Goal: Transaction & Acquisition: Book appointment/travel/reservation

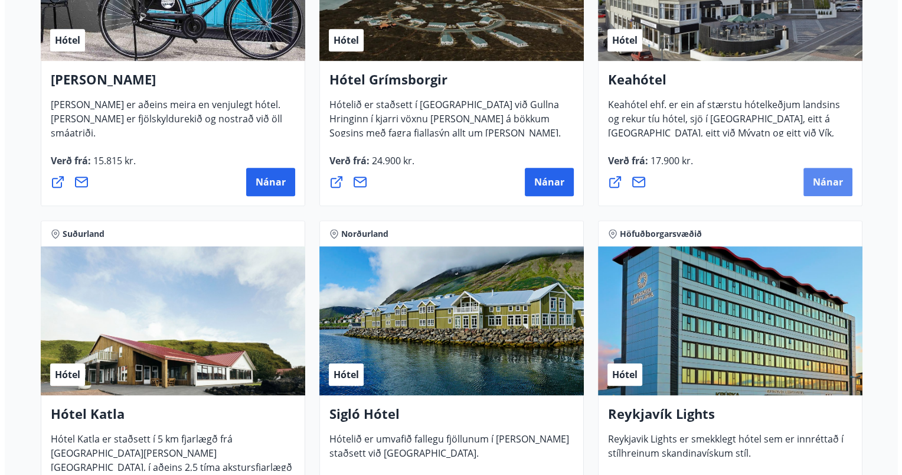
scroll to position [650, 0]
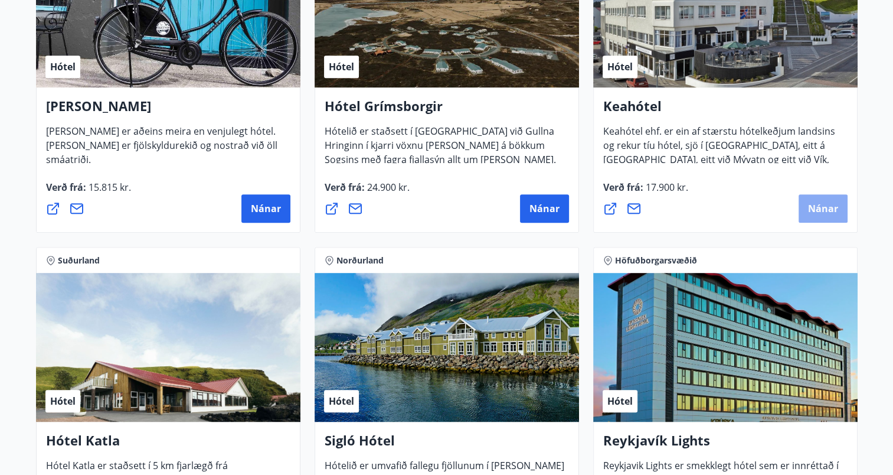
click at [827, 207] on span "Nánar" at bounding box center [823, 208] width 30 height 13
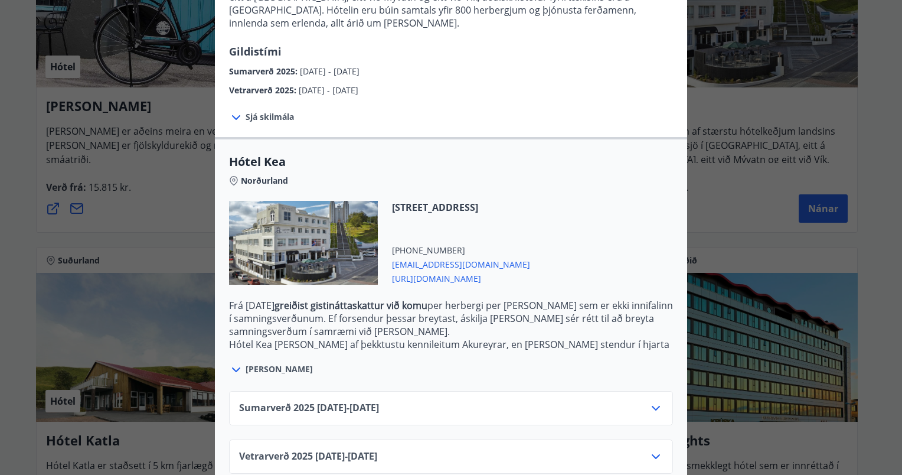
scroll to position [185, 0]
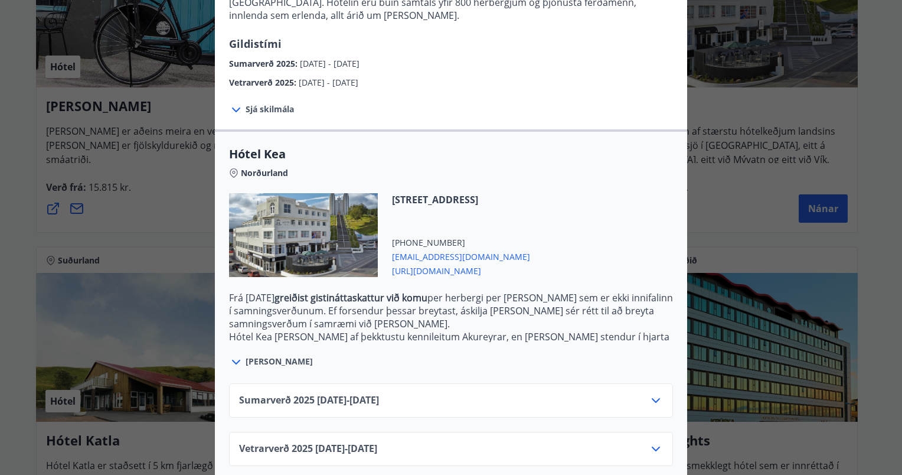
click at [654, 398] on icon at bounding box center [656, 400] width 8 height 5
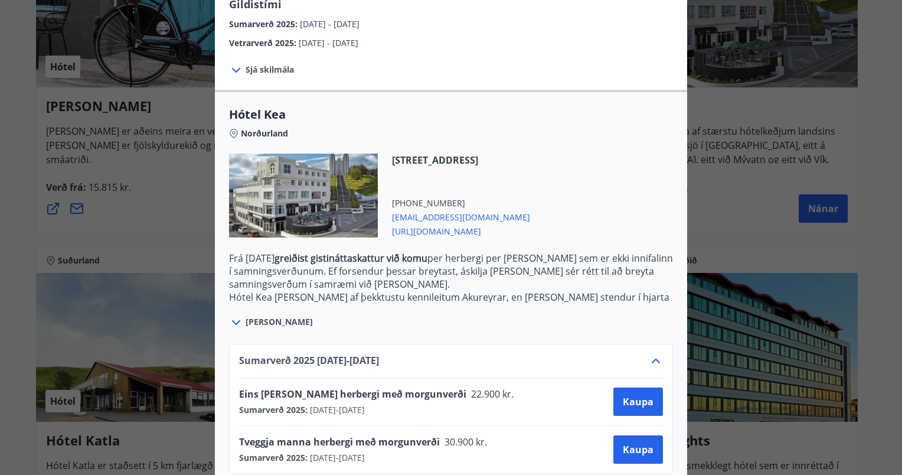
scroll to position [244, 0]
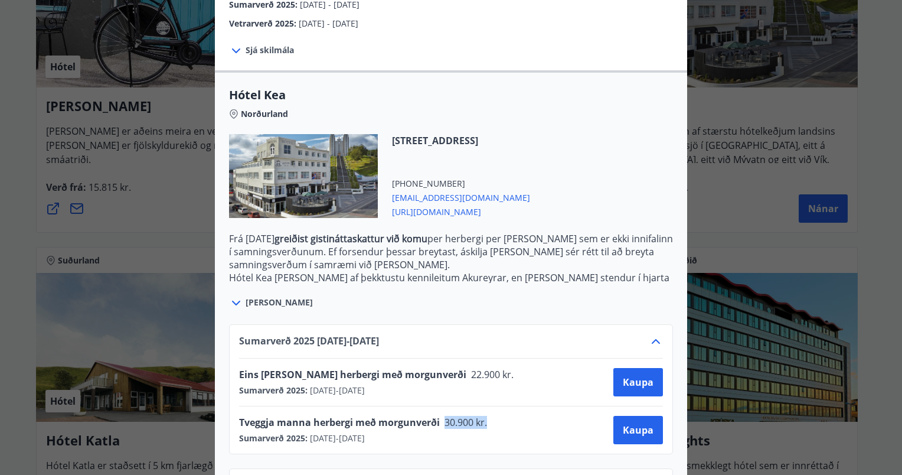
drag, startPoint x: 441, startPoint y: 406, endPoint x: 492, endPoint y: 402, distance: 51.5
click at [492, 416] on div "Tveggja manna herbergi með morgunverði 30.900 kr. Sumarverð 2025 : 16.05.2025 -…" at bounding box center [451, 430] width 424 height 28
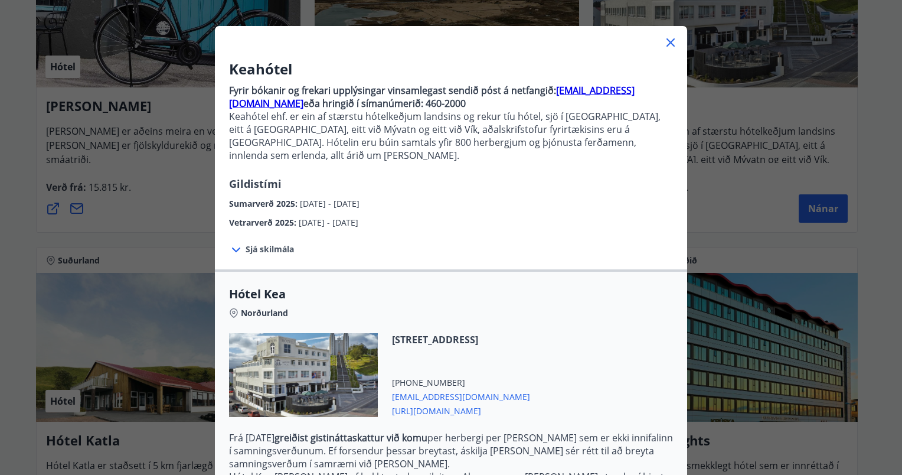
scroll to position [44, 0]
click at [232, 248] on icon at bounding box center [236, 250] width 8 height 5
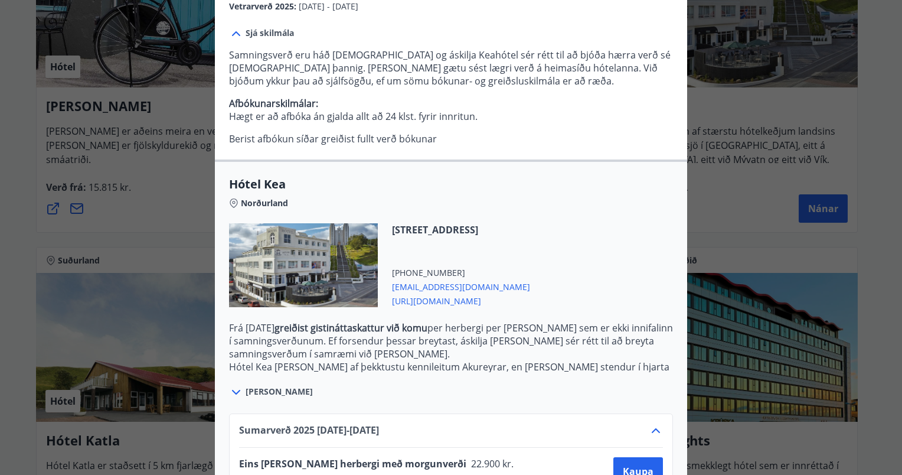
scroll to position [340, 0]
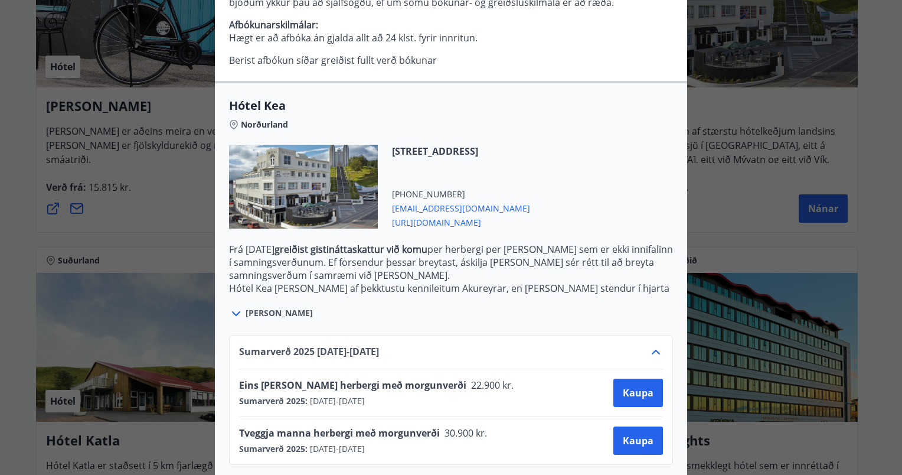
click at [438, 214] on span "https://www.keahotels.is/" at bounding box center [461, 221] width 138 height 14
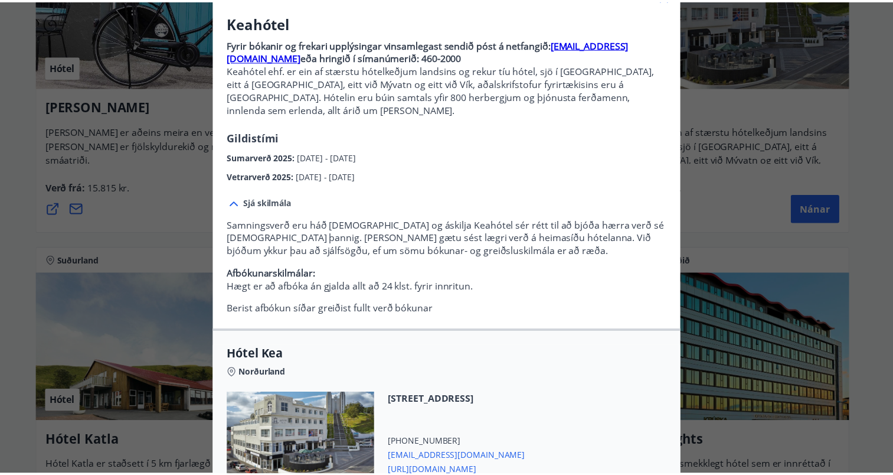
scroll to position [0, 0]
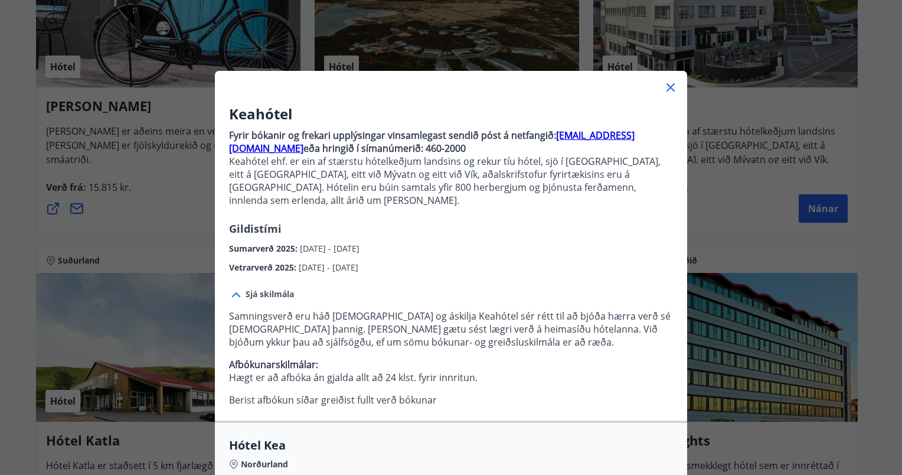
click at [668, 84] on icon at bounding box center [671, 87] width 8 height 8
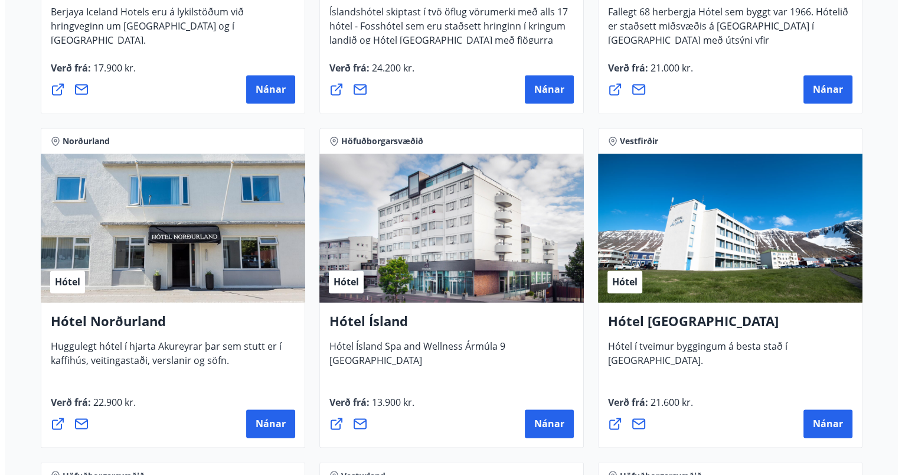
scroll to position [1831, 0]
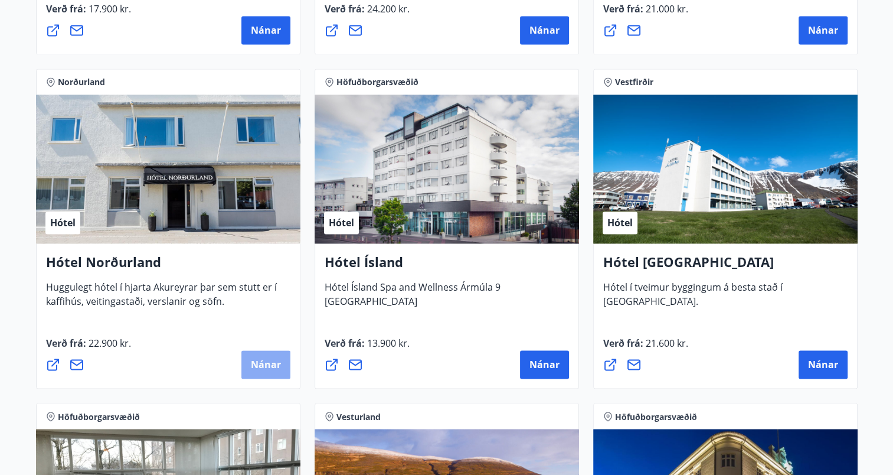
click at [267, 363] on span "Nánar" at bounding box center [266, 364] width 30 height 13
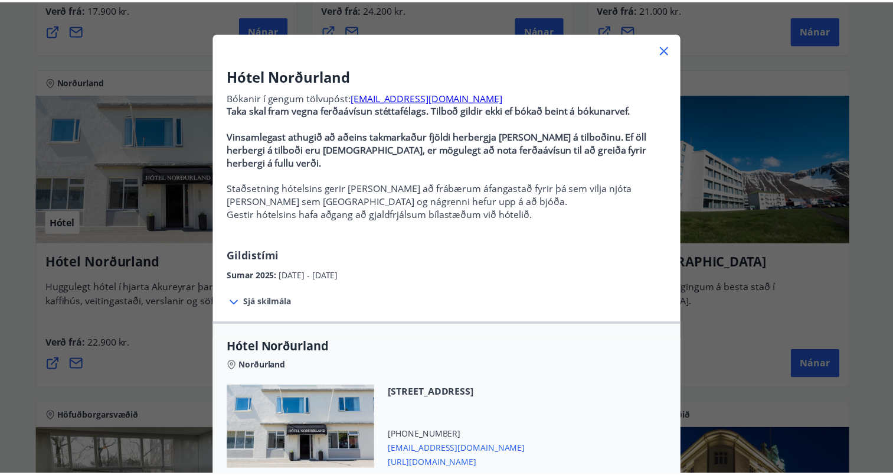
scroll to position [30, 0]
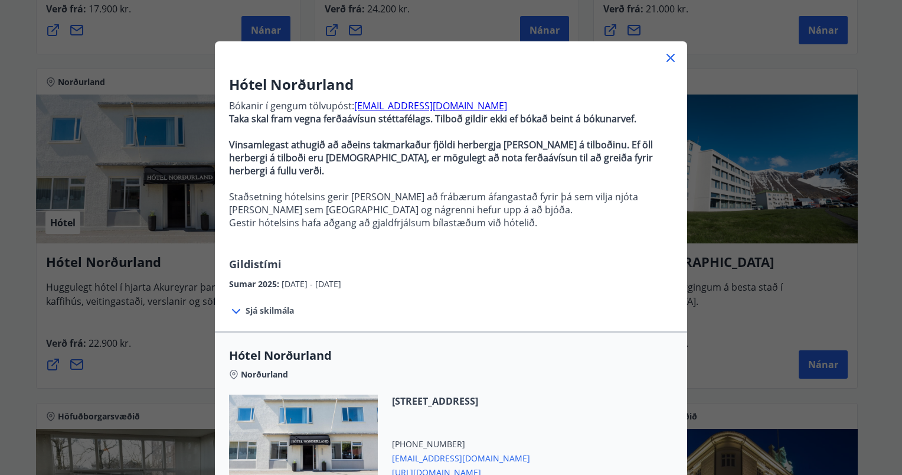
click at [670, 59] on icon at bounding box center [671, 58] width 14 height 14
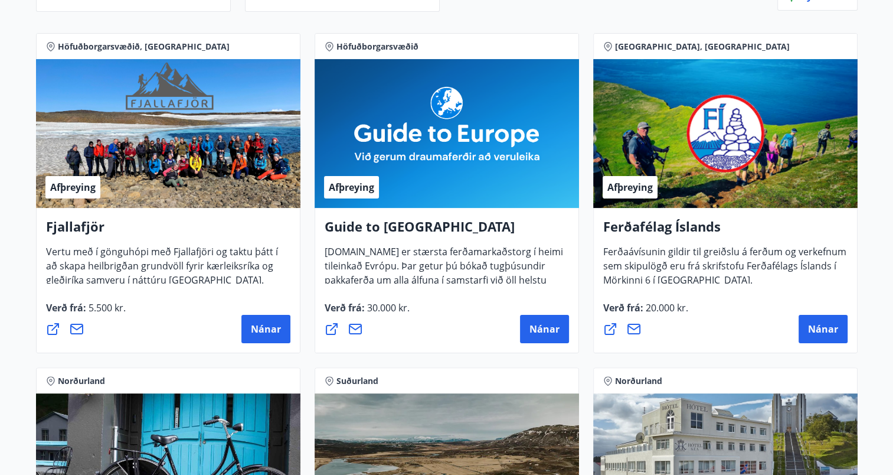
scroll to position [0, 0]
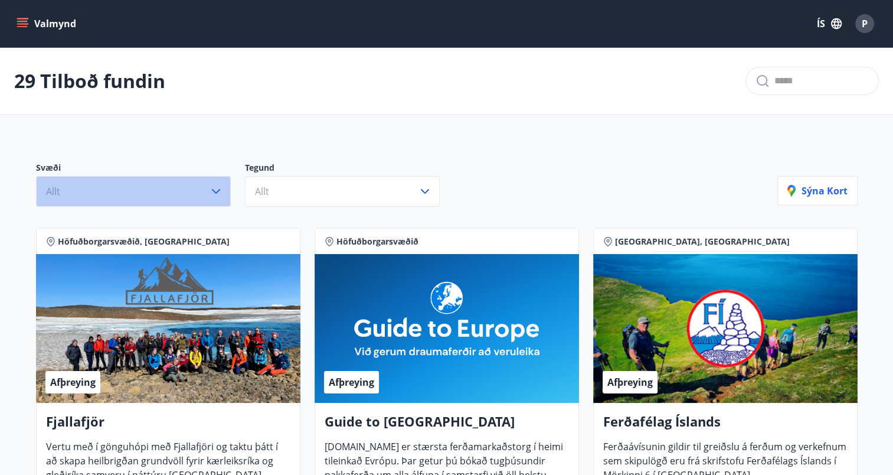
click at [217, 187] on icon "button" at bounding box center [216, 191] width 14 height 14
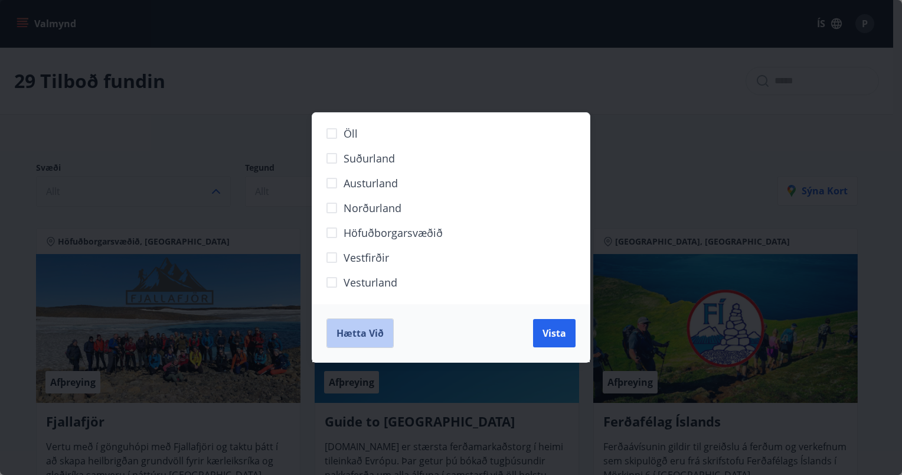
click at [358, 328] on span "Hætta við" at bounding box center [360, 333] width 47 height 13
